Goal: Information Seeking & Learning: Learn about a topic

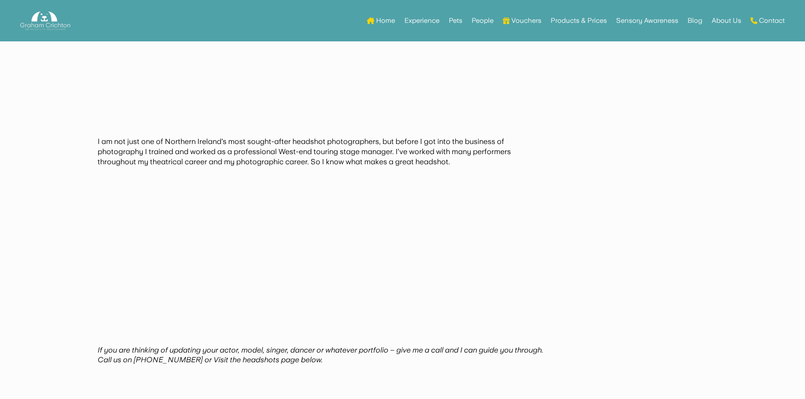
scroll to position [893, 0]
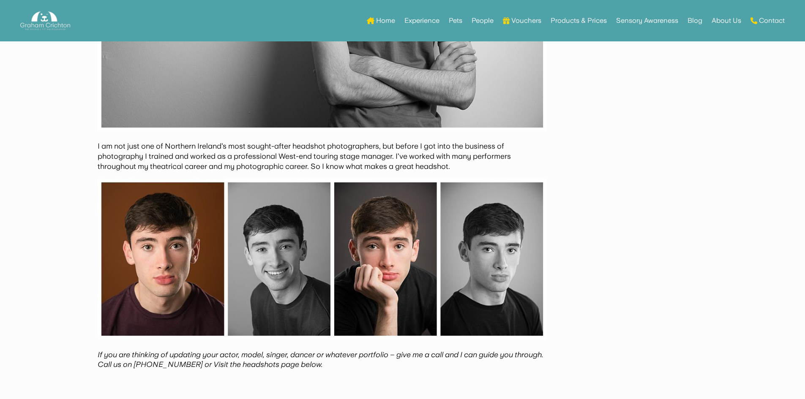
click at [493, 21] on li "People" at bounding box center [482, 20] width 31 height 33
click at [483, 19] on link "People" at bounding box center [482, 20] width 22 height 33
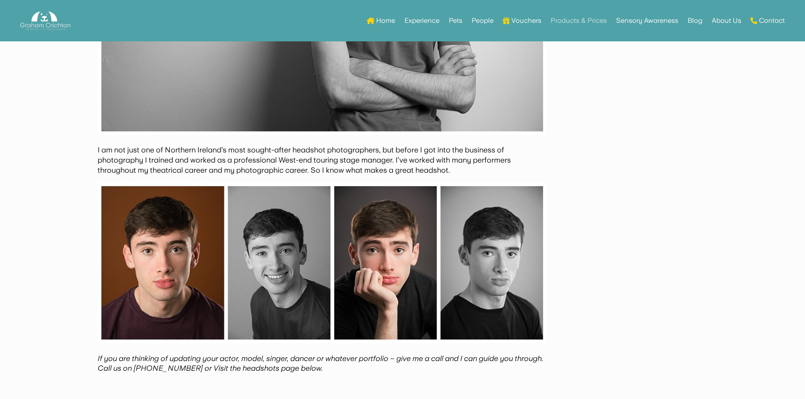
click at [556, 21] on link "Products & Prices" at bounding box center [578, 20] width 56 height 33
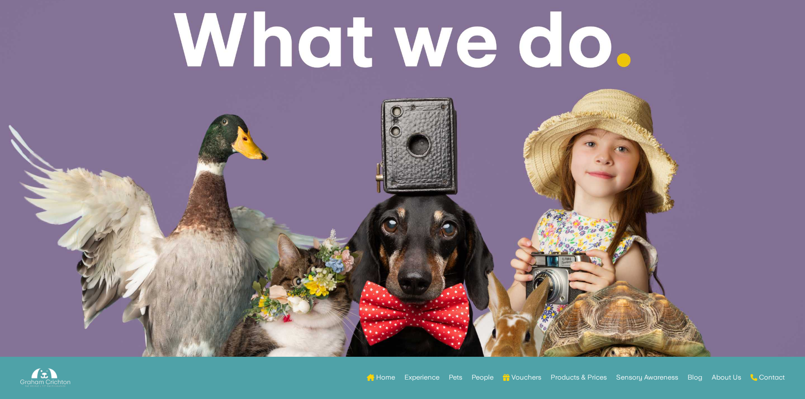
click at [578, 20] on div at bounding box center [402, 179] width 805 height 359
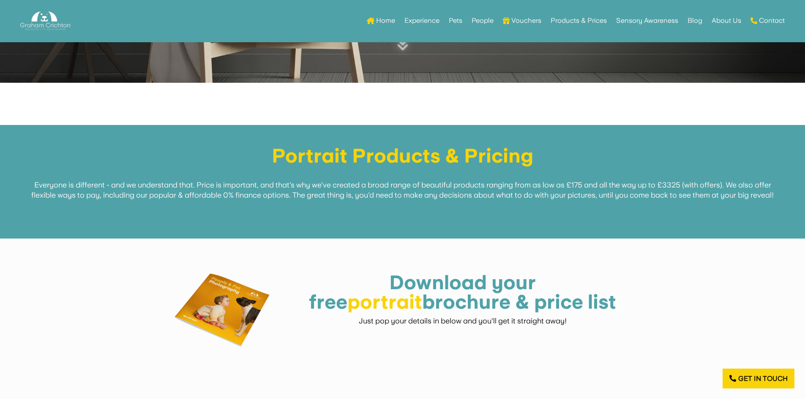
scroll to position [211, 0]
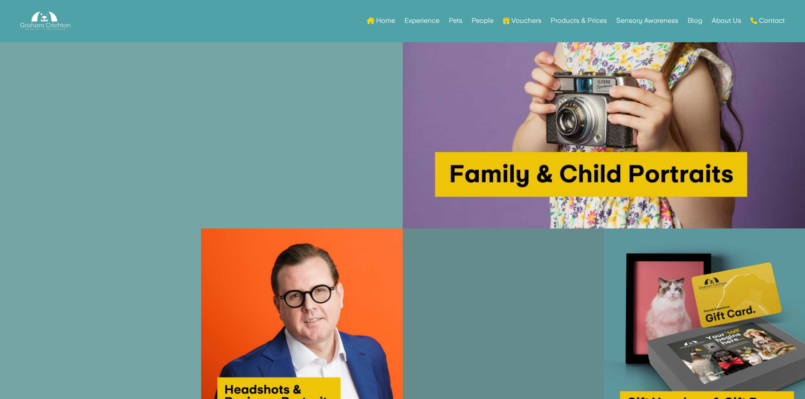
scroll to position [1436, 0]
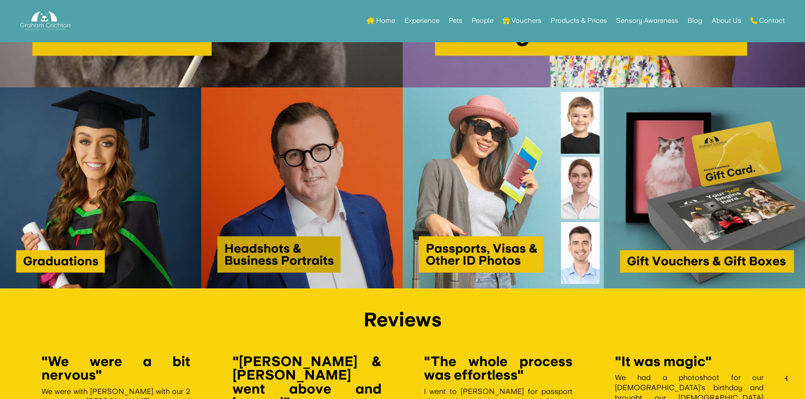
click at [338, 185] on img at bounding box center [301, 187] width 201 height 201
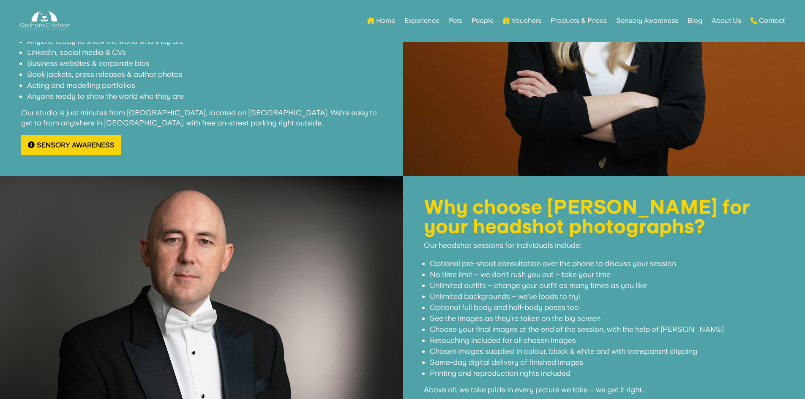
scroll to position [591, 0]
click at [563, 20] on link "Products & Prices" at bounding box center [578, 20] width 56 height 33
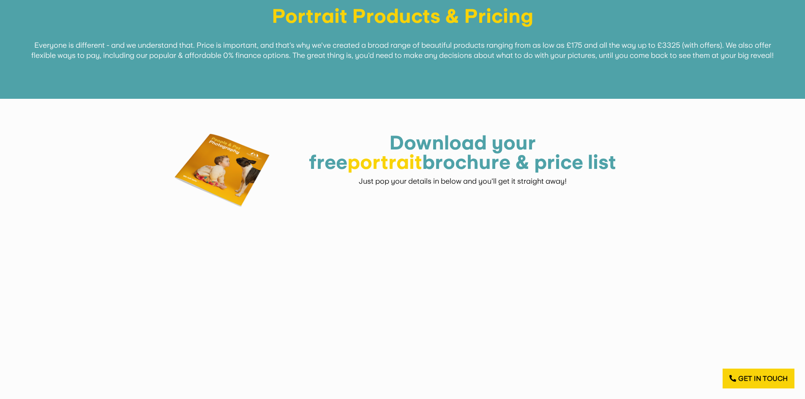
scroll to position [330, 0]
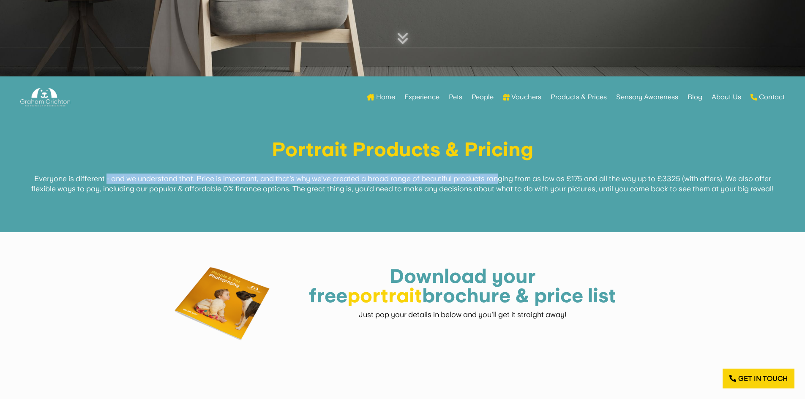
drag, startPoint x: 103, startPoint y: 182, endPoint x: 497, endPoint y: 179, distance: 394.6
click at [497, 179] on span "Everyone is different - and we understand that. Price is important, and that's …" at bounding box center [402, 183] width 742 height 19
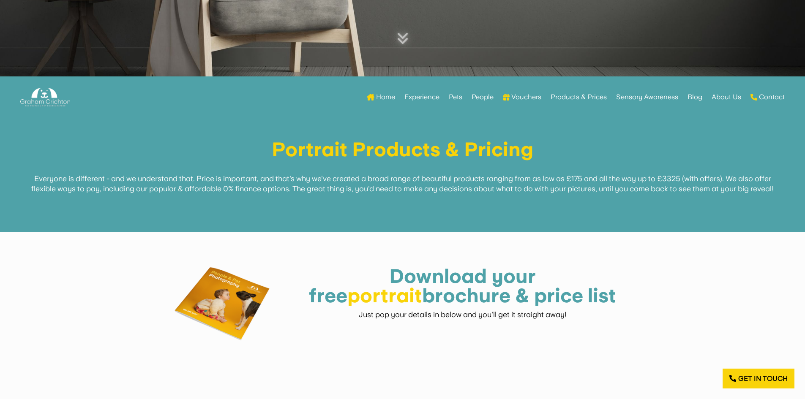
click at [625, 141] on h1 "Portrait Products & Pricing" at bounding box center [402, 152] width 763 height 24
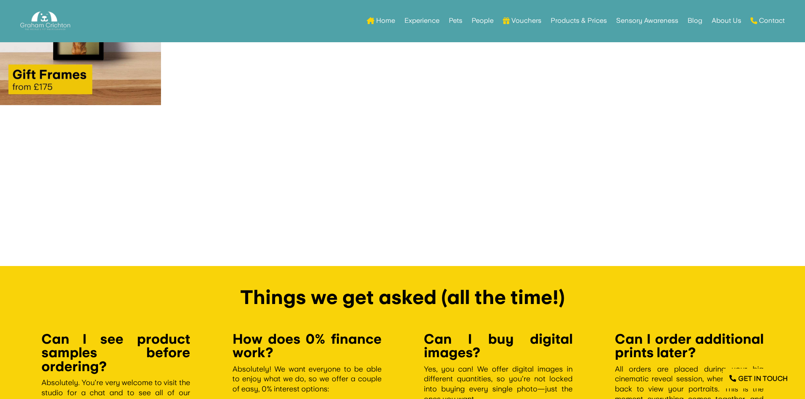
scroll to position [1217, 0]
